Goal: Task Accomplishment & Management: Use online tool/utility

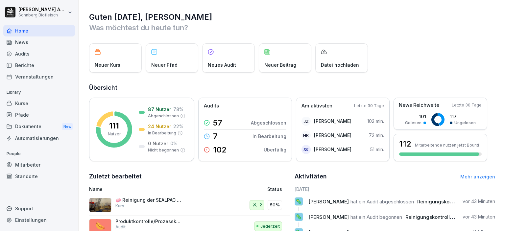
click at [25, 55] on div "Audits" at bounding box center [39, 54] width 72 height 12
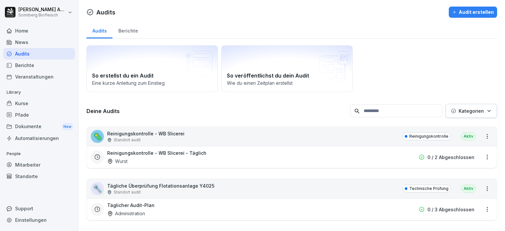
click at [421, 116] on input at bounding box center [396, 111] width 92 height 13
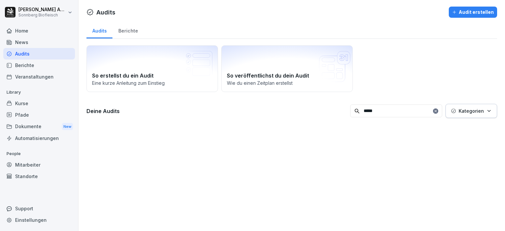
type input "******"
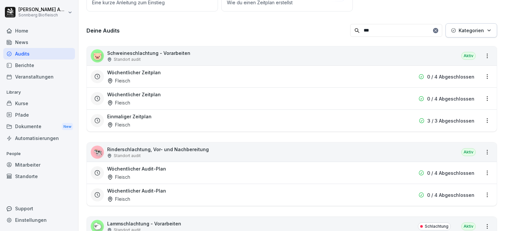
scroll to position [114, 0]
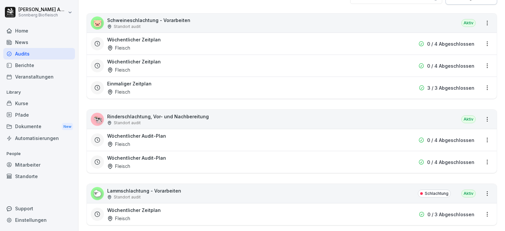
type input "***"
click at [395, 123] on div "🐄 Rinderschlachtung, Vor- und Nachbereitung Standort audit Aktiv" at bounding box center [292, 119] width 410 height 19
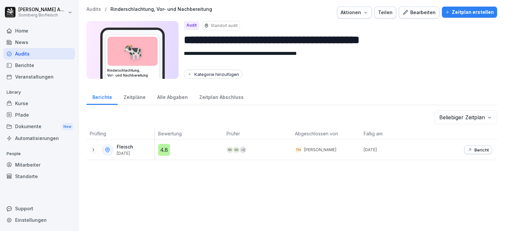
click at [412, 15] on div "Bearbeiten" at bounding box center [419, 12] width 33 height 7
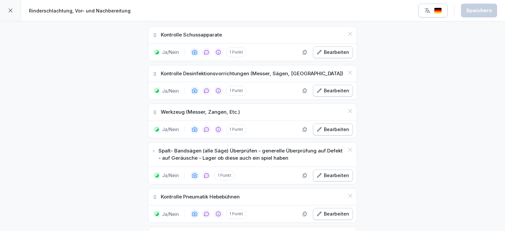
scroll to position [428, 0]
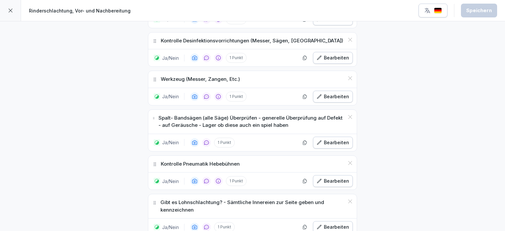
click at [325, 142] on div "Bearbeiten" at bounding box center [333, 142] width 33 height 7
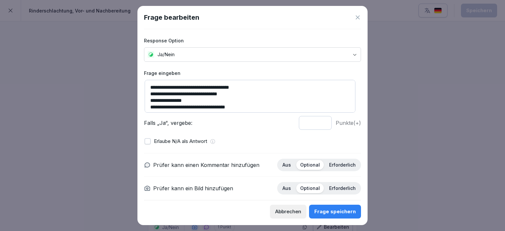
scroll to position [2, 0]
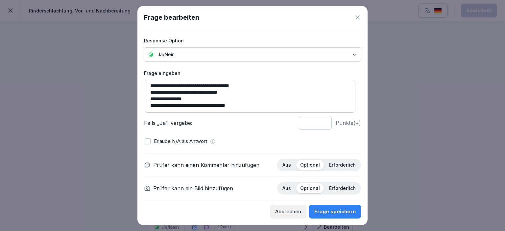
drag, startPoint x: 213, startPoint y: 104, endPoint x: 192, endPoint y: 107, distance: 21.6
click at [192, 107] on textarea "**********" at bounding box center [250, 96] width 211 height 33
type textarea "**********"
click at [349, 214] on div "Frage speichern" at bounding box center [335, 211] width 41 height 7
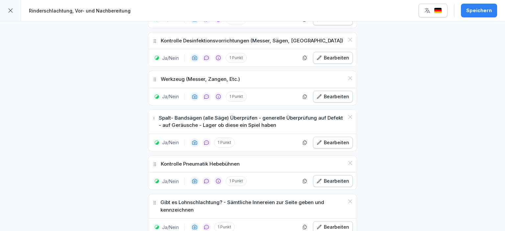
click at [490, 14] on div "Speichern" at bounding box center [480, 10] width 26 height 7
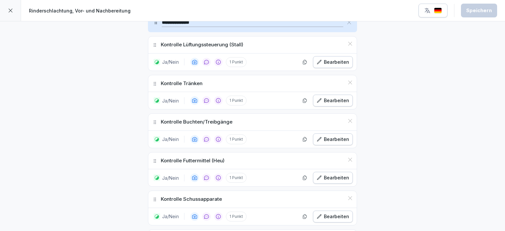
click at [12, 11] on icon at bounding box center [10, 10] width 5 height 5
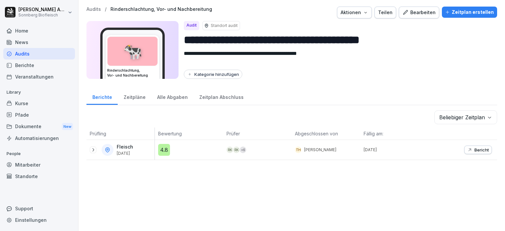
click at [42, 56] on div "Audits" at bounding box center [39, 54] width 72 height 12
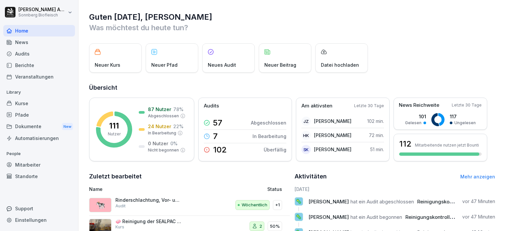
click at [32, 138] on div "Automatisierungen" at bounding box center [39, 139] width 72 height 12
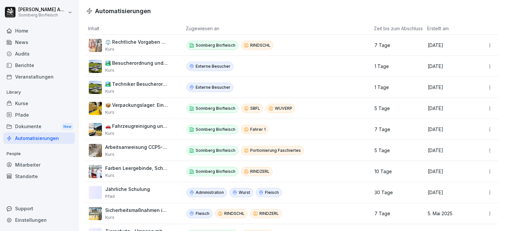
click at [33, 118] on div "Pfade" at bounding box center [39, 115] width 72 height 12
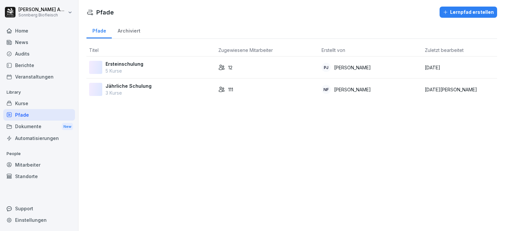
click at [129, 90] on p "3 Kurse" at bounding box center [129, 93] width 46 height 7
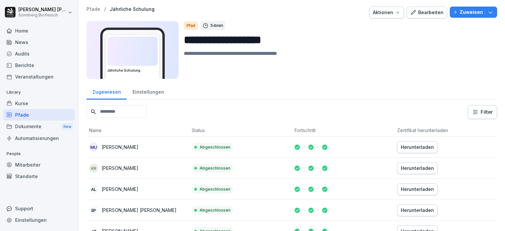
click at [116, 115] on input at bounding box center [117, 111] width 60 height 13
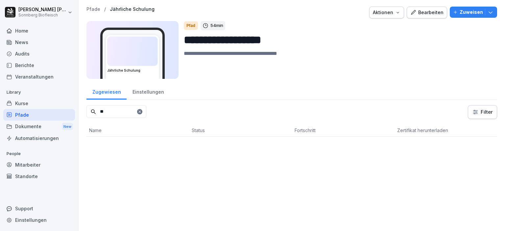
type input "*"
type input "***"
click at [129, 148] on p "[PERSON_NAME]" at bounding box center [120, 147] width 37 height 7
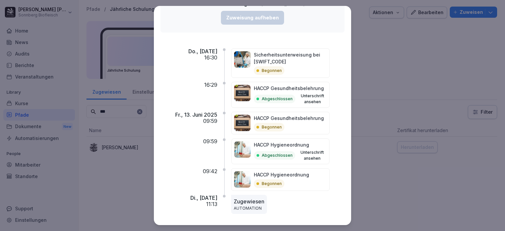
scroll to position [69, 0]
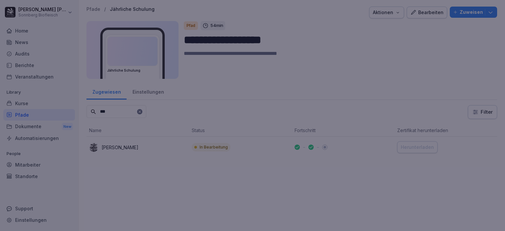
click at [390, 79] on div at bounding box center [252, 115] width 505 height 231
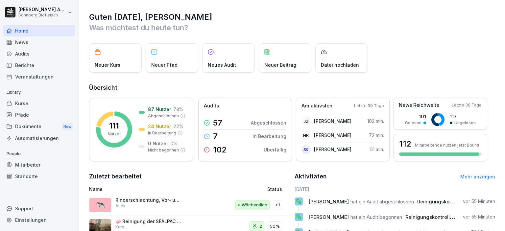
click at [33, 54] on div "Audits" at bounding box center [39, 54] width 72 height 12
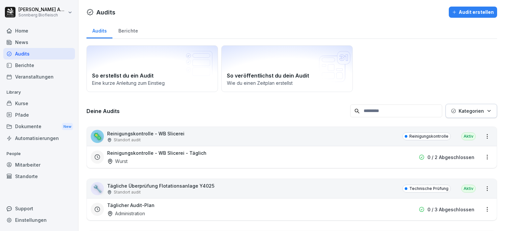
click at [404, 111] on input at bounding box center [396, 111] width 92 height 13
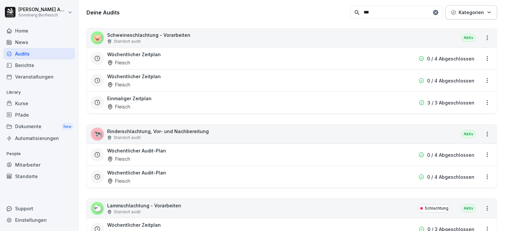
scroll to position [165, 0]
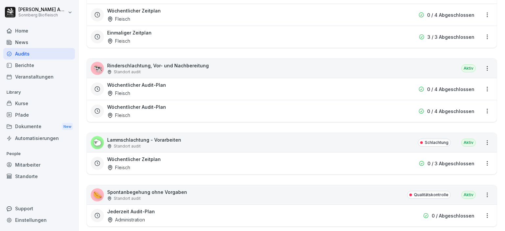
type input "***"
click at [213, 75] on div "🐄 Rinderschlachtung, Vor- und Nachbereitung Standort audit Aktiv" at bounding box center [292, 68] width 410 height 19
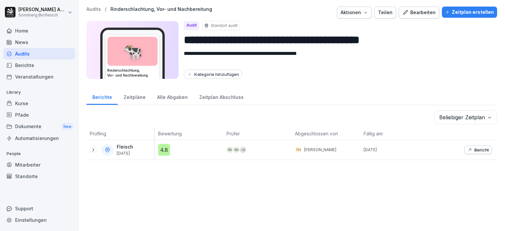
click at [423, 14] on div "Bearbeiten" at bounding box center [419, 12] width 33 height 7
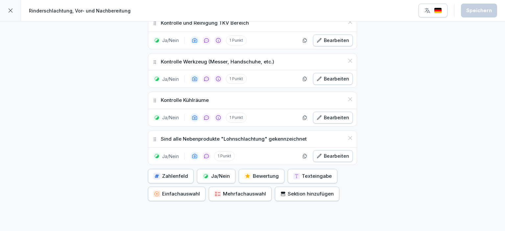
scroll to position [823, 0]
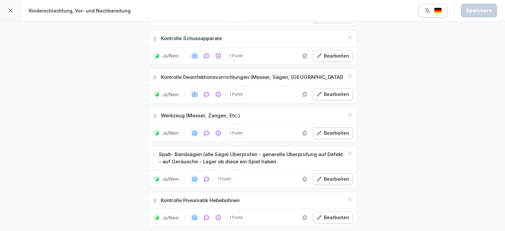
scroll to position [374, 0]
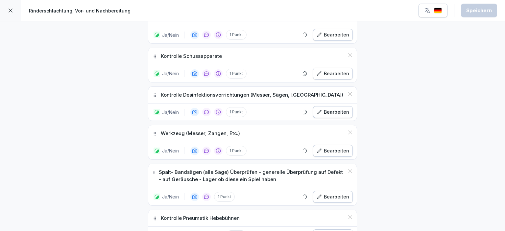
click at [417, 131] on div "**********" at bounding box center [252, 198] width 505 height 1101
click at [6, 9] on div at bounding box center [10, 10] width 21 height 21
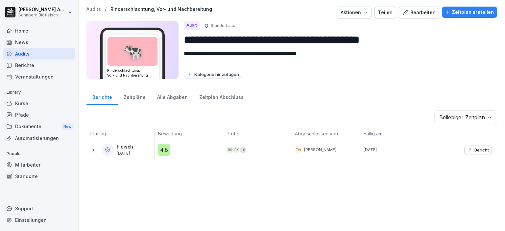
click at [38, 56] on div "Audits" at bounding box center [39, 54] width 72 height 12
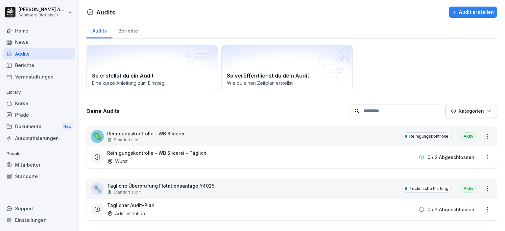
click at [406, 112] on input at bounding box center [396, 111] width 92 height 13
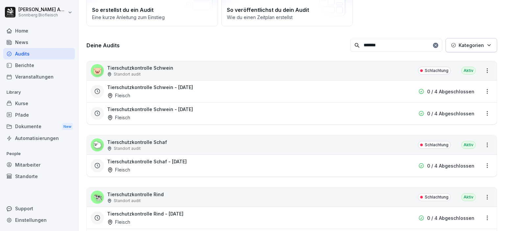
scroll to position [105, 0]
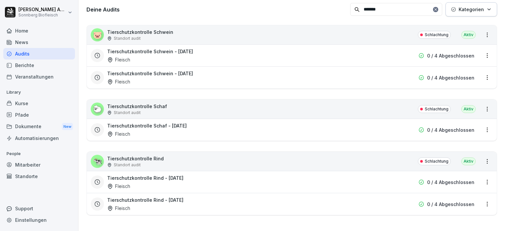
type input "*******"
click at [166, 156] on div "🐄 Tierschutzkontrolle Rind Standort audit Schlachtung Aktiv" at bounding box center [292, 161] width 410 height 19
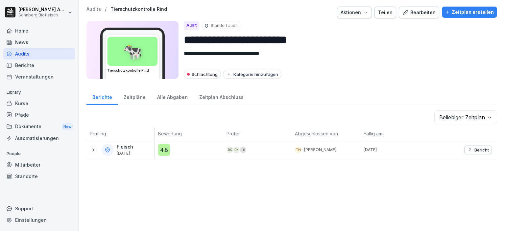
click at [415, 13] on div "Bearbeiten" at bounding box center [419, 12] width 33 height 7
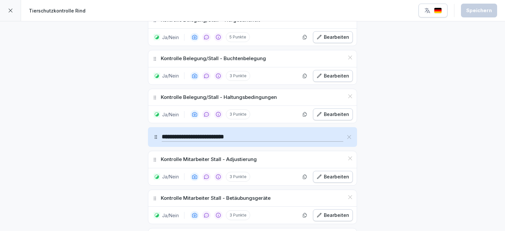
scroll to position [428, 0]
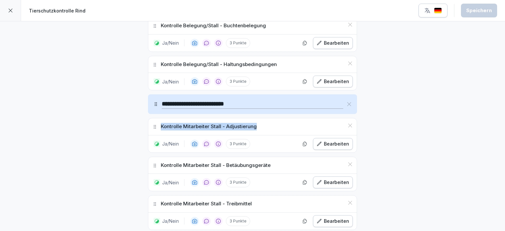
drag, startPoint x: 260, startPoint y: 124, endPoint x: 119, endPoint y: 126, distance: 140.2
drag, startPoint x: 254, startPoint y: 122, endPoint x: 157, endPoint y: 125, distance: 97.4
click at [157, 125] on div "Kontrolle Mitarbeiter Stall - Adjustierung" at bounding box center [252, 126] width 209 height 17
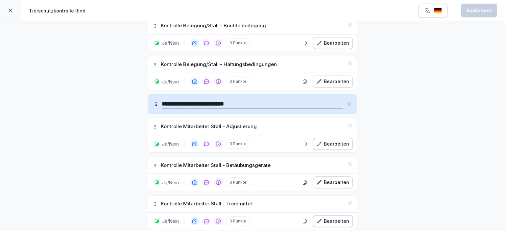
click at [156, 123] on div "Kontrolle Mitarbeiter Stall - Adjustierung" at bounding box center [252, 126] width 209 height 17
drag, startPoint x: 157, startPoint y: 123, endPoint x: 267, endPoint y: 121, distance: 109.9
click at [267, 121] on div "Kontrolle Mitarbeiter Stall - Adjustierung" at bounding box center [252, 126] width 209 height 17
click at [268, 122] on div "Kontrolle Mitarbeiter Stall - Adjustierung" at bounding box center [252, 126] width 209 height 17
drag, startPoint x: 255, startPoint y: 123, endPoint x: 149, endPoint y: 125, distance: 106.0
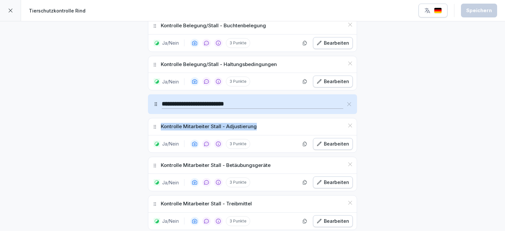
click at [149, 125] on div "Kontrolle Mitarbeiter Stall - Adjustierung" at bounding box center [252, 126] width 209 height 17
click at [280, 123] on div "Kontrolle Mitarbeiter Stall - Adjustierung" at bounding box center [252, 126] width 209 height 17
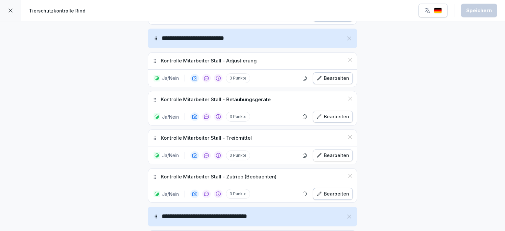
click at [338, 75] on div "Bearbeiten" at bounding box center [333, 78] width 33 height 7
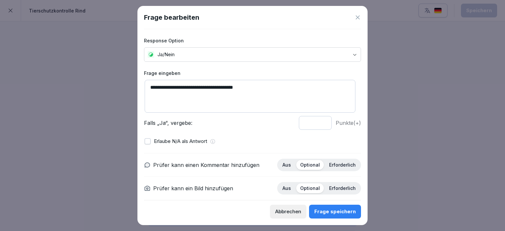
click at [256, 86] on textarea "**********" at bounding box center [250, 96] width 211 height 33
click at [298, 211] on div "Abbrechen" at bounding box center [288, 211] width 26 height 7
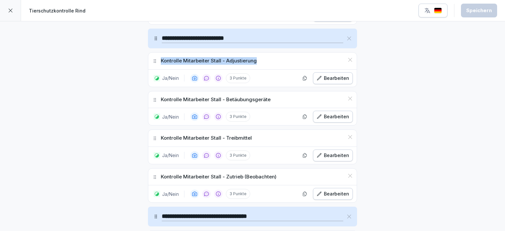
drag, startPoint x: 259, startPoint y: 59, endPoint x: 157, endPoint y: 63, distance: 102.8
click at [157, 63] on div "Kontrolle Mitarbeiter Stall - Adjustierung" at bounding box center [252, 61] width 209 height 17
click at [279, 57] on div "Kontrolle Mitarbeiter Stall - Adjustierung" at bounding box center [252, 61] width 209 height 17
drag, startPoint x: 262, startPoint y: 58, endPoint x: 185, endPoint y: 58, distance: 76.7
click at [153, 58] on div "Kontrolle Mitarbeiter Stall - Adjustierung" at bounding box center [252, 61] width 209 height 17
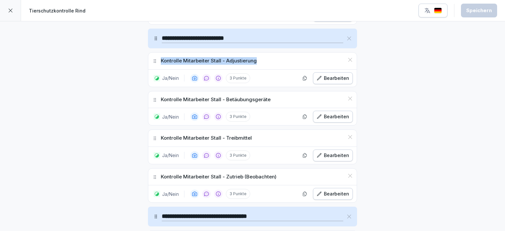
click at [261, 58] on div "Kontrolle Mitarbeiter Stall - Adjustierung" at bounding box center [252, 61] width 209 height 17
drag, startPoint x: 261, startPoint y: 61, endPoint x: 161, endPoint y: 59, distance: 100.4
click at [161, 59] on div "Kontrolle Mitarbeiter Stall - Adjustierung" at bounding box center [252, 61] width 209 height 17
click at [260, 55] on div "Kontrolle Mitarbeiter Stall - Adjustierung" at bounding box center [252, 61] width 209 height 17
click at [261, 55] on div "Kontrolle Mitarbeiter Stall - Adjustierung" at bounding box center [252, 61] width 209 height 17
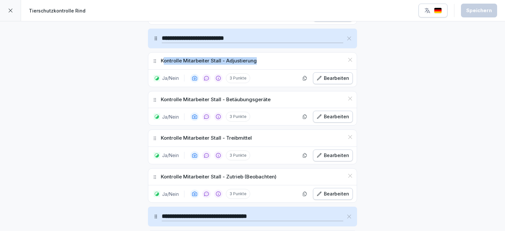
click at [270, 59] on div "Kontrolle Mitarbeiter Stall - Adjustierung" at bounding box center [252, 61] width 209 height 17
click at [287, 57] on div "Kontrolle Mitarbeiter Stall - Adjustierung" at bounding box center [252, 61] width 209 height 17
drag, startPoint x: 238, startPoint y: 60, endPoint x: 157, endPoint y: 60, distance: 81.0
click at [157, 60] on div "Kontrolle Mitarbeiter Stall - Adjustierung" at bounding box center [252, 61] width 209 height 17
click at [170, 59] on p "Kontrolle Mitarbeiter Stall - Adjustierung" at bounding box center [209, 61] width 96 height 8
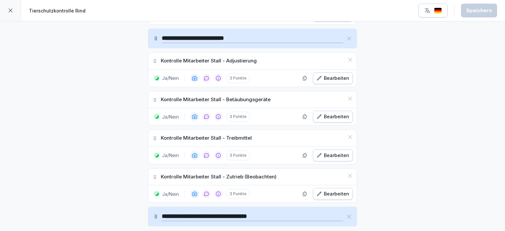
click at [260, 58] on div "Kontrolle Mitarbeiter Stall - Adjustierung" at bounding box center [252, 61] width 209 height 17
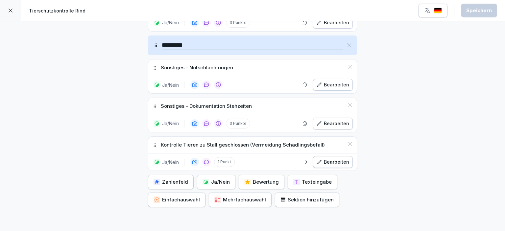
scroll to position [1349, 0]
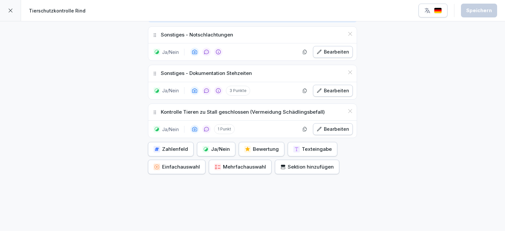
click at [211, 146] on div "Ja/Nein" at bounding box center [216, 149] width 27 height 7
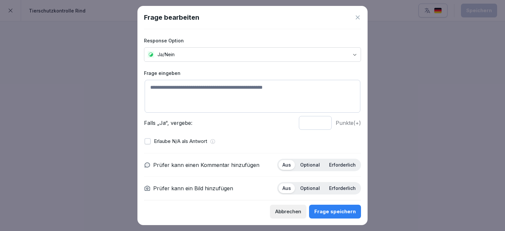
click at [280, 101] on textarea at bounding box center [253, 96] width 216 height 33
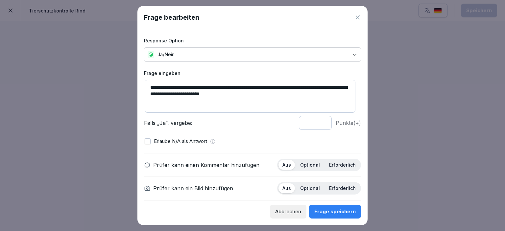
type textarea "**********"
click at [310, 165] on p "Optional" at bounding box center [310, 165] width 20 height 6
click at [343, 213] on div "Frage speichern" at bounding box center [335, 211] width 41 height 7
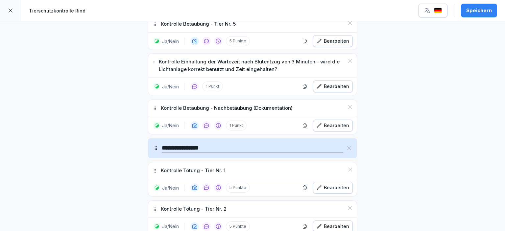
scroll to position [1001, 0]
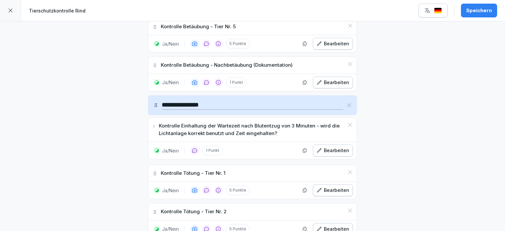
drag, startPoint x: 151, startPoint y: 174, endPoint x: 138, endPoint y: 116, distance: 59.5
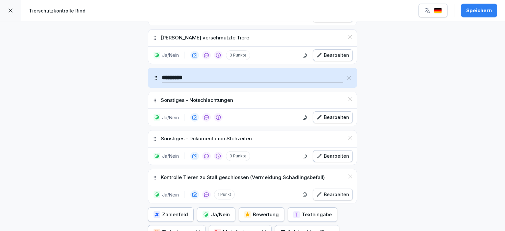
scroll to position [1396, 0]
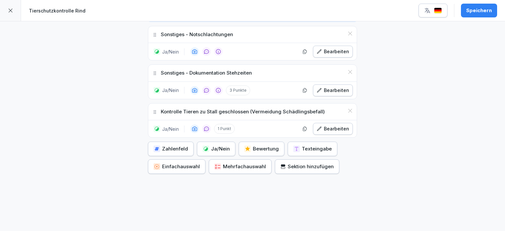
click at [476, 11] on div "Speichern" at bounding box center [480, 10] width 26 height 7
